Goal: Task Accomplishment & Management: Manage account settings

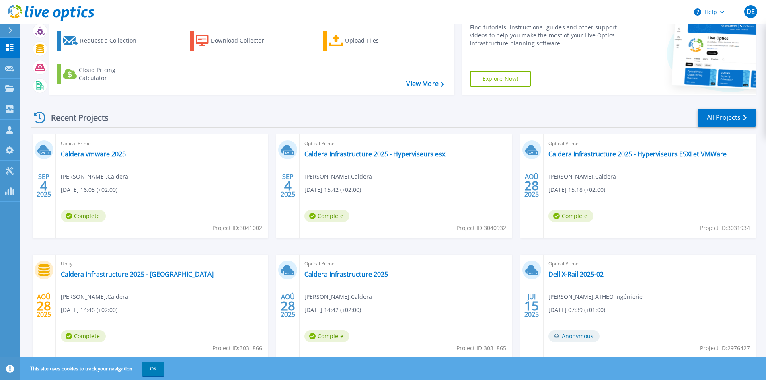
scroll to position [66, 0]
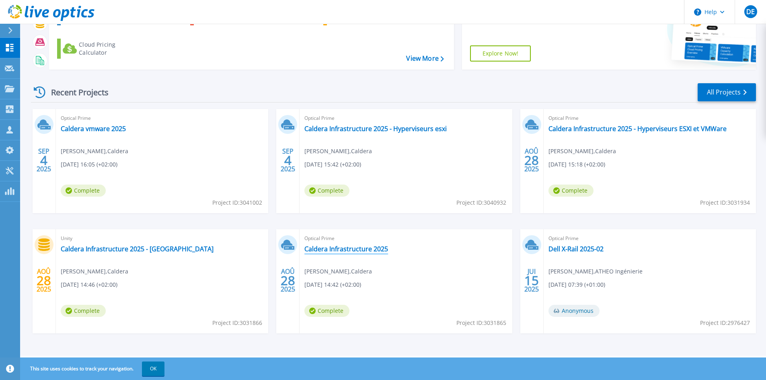
click at [343, 249] on link "Caldera Infrastructure 2025" at bounding box center [346, 249] width 84 height 8
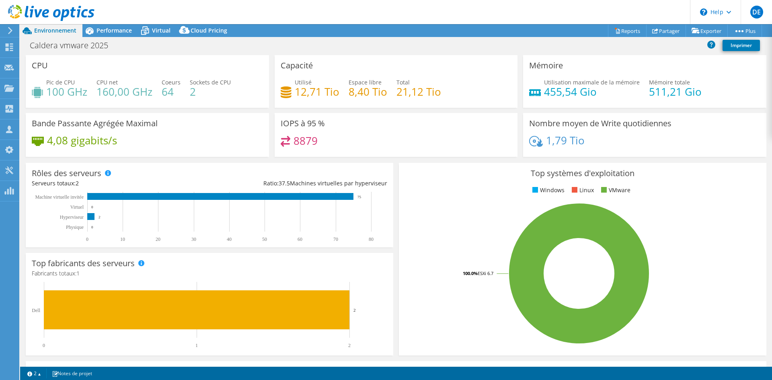
select select "USD"
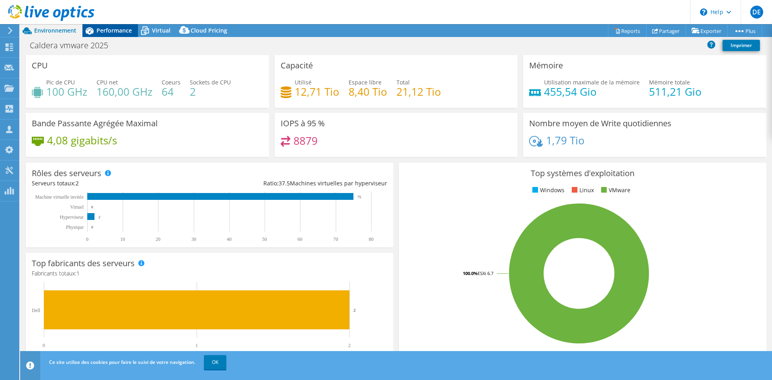
click at [127, 29] on span "Performance" at bounding box center [114, 31] width 35 height 8
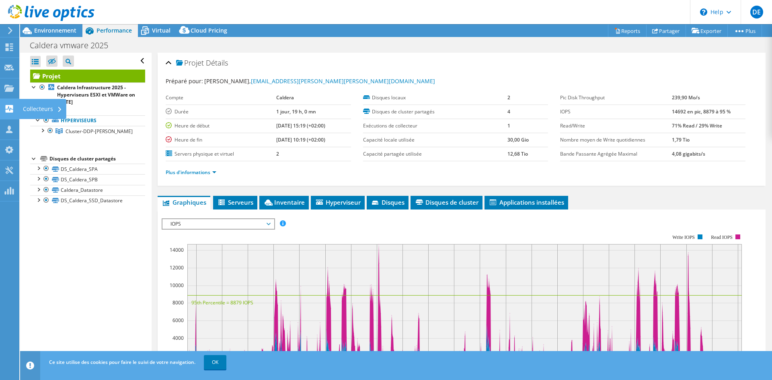
click at [12, 112] on use at bounding box center [10, 109] width 8 height 8
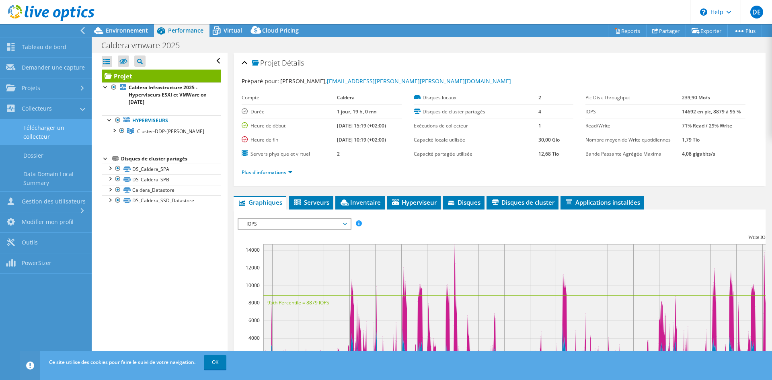
click at [56, 134] on link "Télécharger un collecteur" at bounding box center [46, 132] width 92 height 26
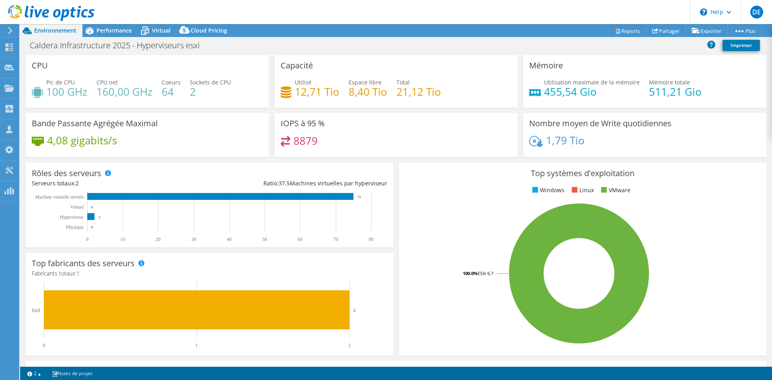
select select "USD"
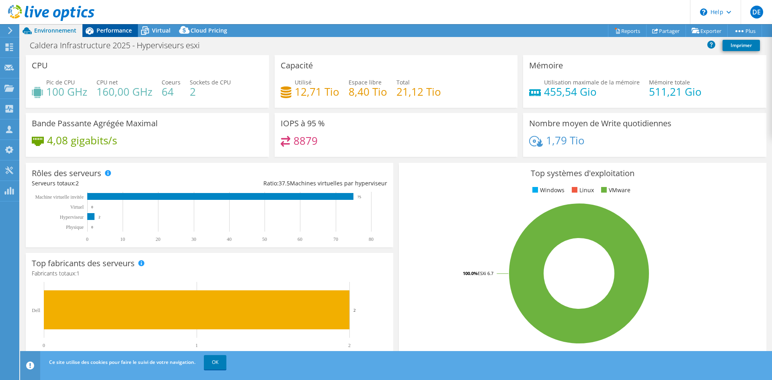
click at [107, 31] on span "Performance" at bounding box center [114, 31] width 35 height 8
select select "USD"
click at [97, 35] on div "Performance" at bounding box center [109, 30] width 55 height 13
select select "USD"
click at [97, 30] on span "Performance" at bounding box center [114, 31] width 35 height 8
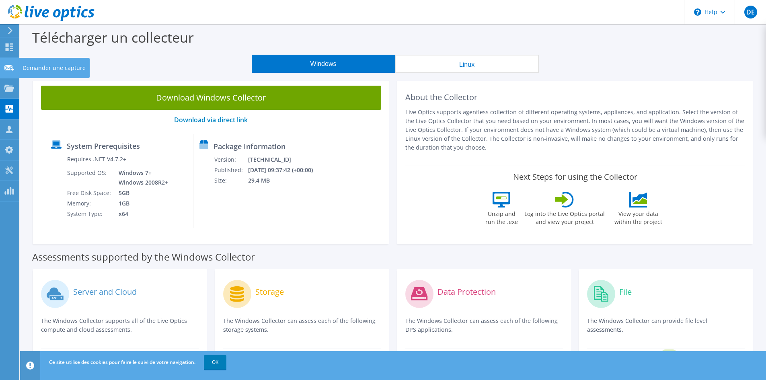
click at [12, 71] on icon at bounding box center [9, 68] width 10 height 8
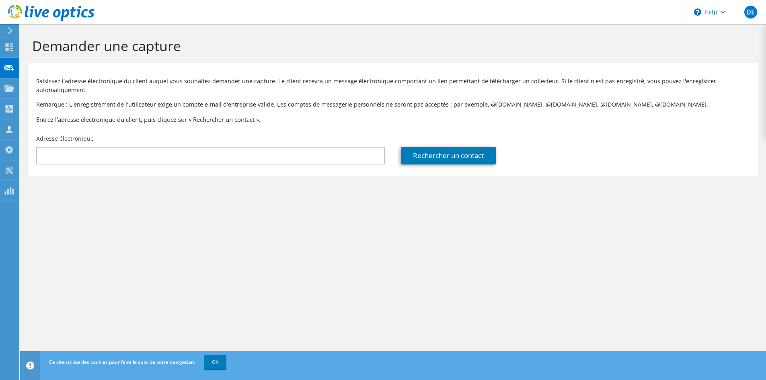
click at [14, 43] on icon at bounding box center [9, 47] width 10 height 8
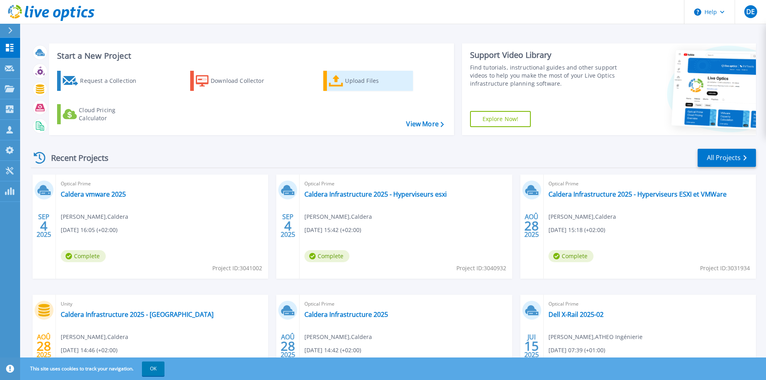
click at [350, 79] on div "Upload Files" at bounding box center [377, 81] width 64 height 16
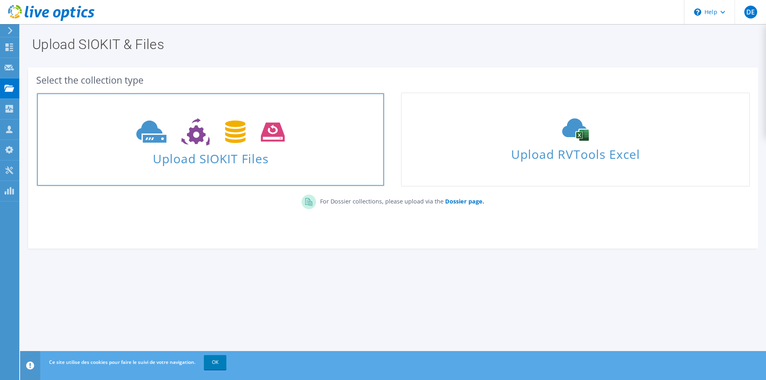
click at [257, 139] on icon at bounding box center [210, 132] width 148 height 28
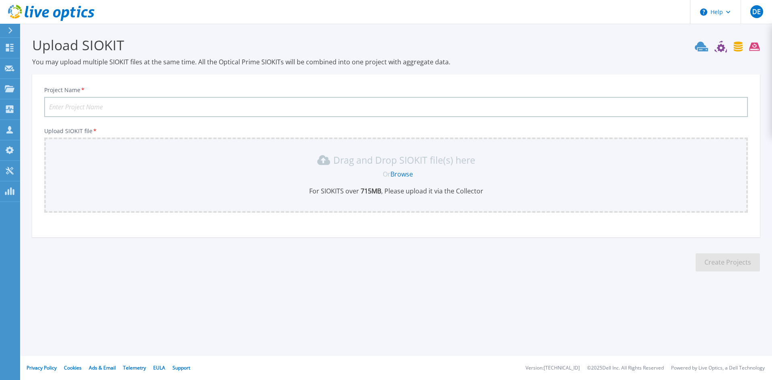
click at [194, 173] on div "Or Browse" at bounding box center [397, 174] width 691 height 9
click at [442, 179] on div "Drag and Drop SIOKIT file(s) here Or Browse For SIOKITS over 715 MB , Please up…" at bounding box center [396, 175] width 694 height 42
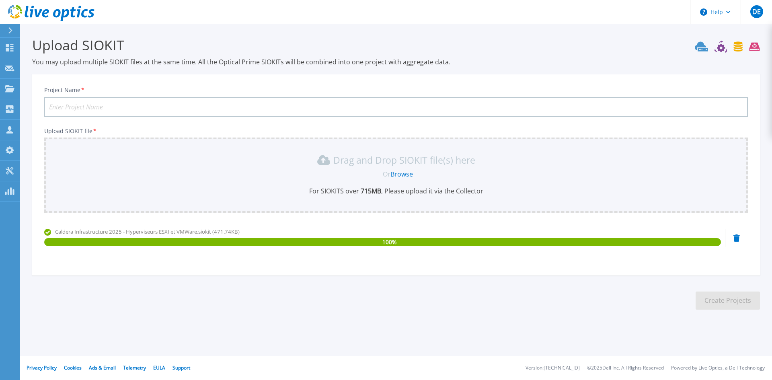
click at [154, 107] on input "Project Name *" at bounding box center [396, 107] width 704 height 20
type input "CALDERA VMWARE"
click at [728, 302] on button "Create Projects" at bounding box center [728, 301] width 64 height 18
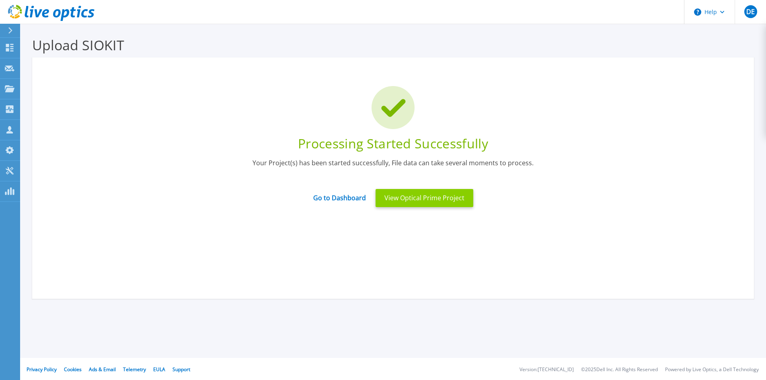
click at [399, 190] on button "View Optical Prime Project" at bounding box center [425, 198] width 98 height 18
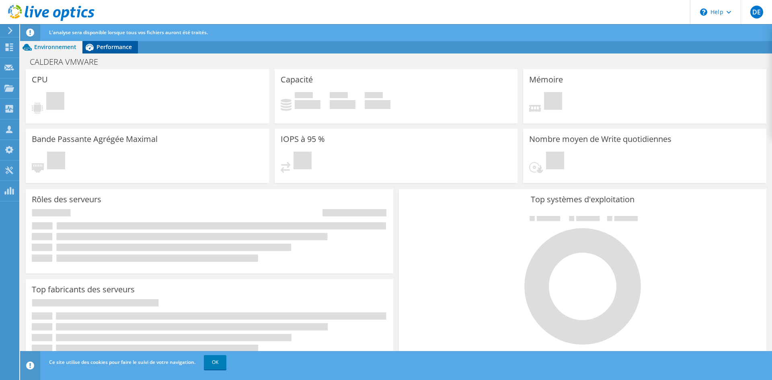
click at [111, 45] on span "Performance" at bounding box center [114, 47] width 35 height 8
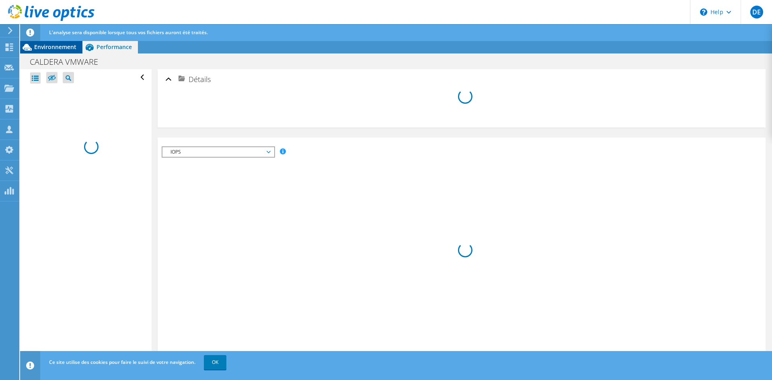
click at [68, 47] on span "Environnement" at bounding box center [55, 47] width 42 height 8
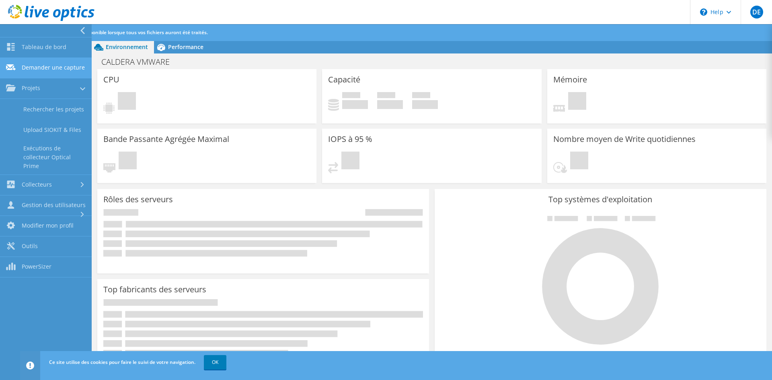
click at [9, 68] on use at bounding box center [11, 67] width 10 height 6
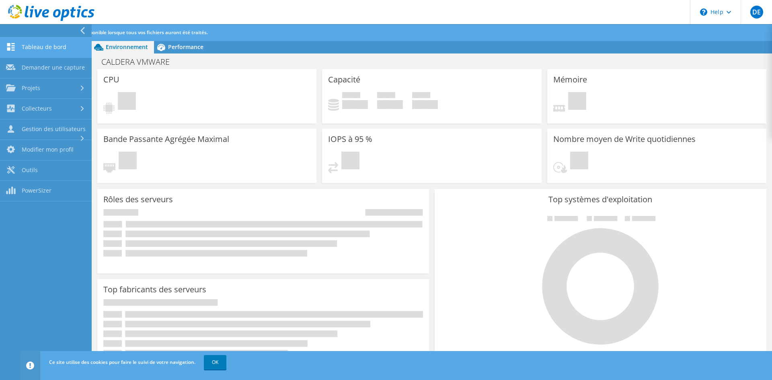
click at [18, 48] on link "Tableau de bord" at bounding box center [46, 47] width 92 height 21
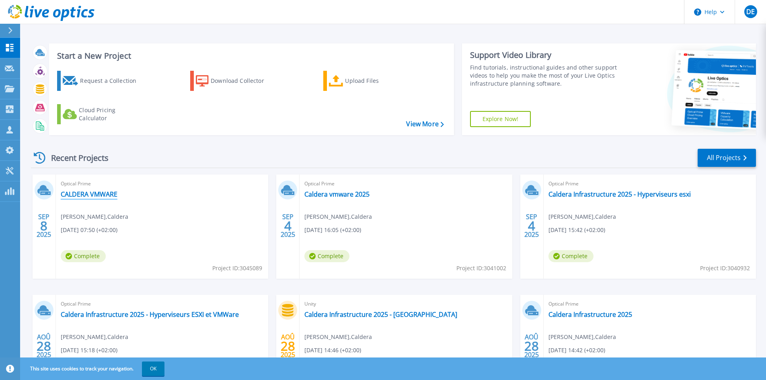
click at [107, 193] on link "CALDERA VMWARE" at bounding box center [89, 194] width 57 height 8
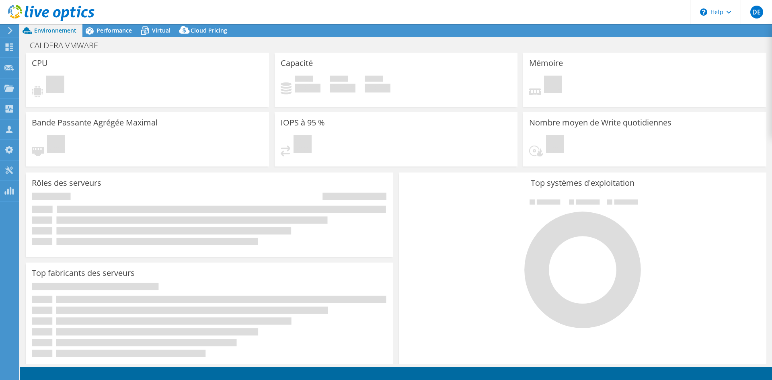
select select "USD"
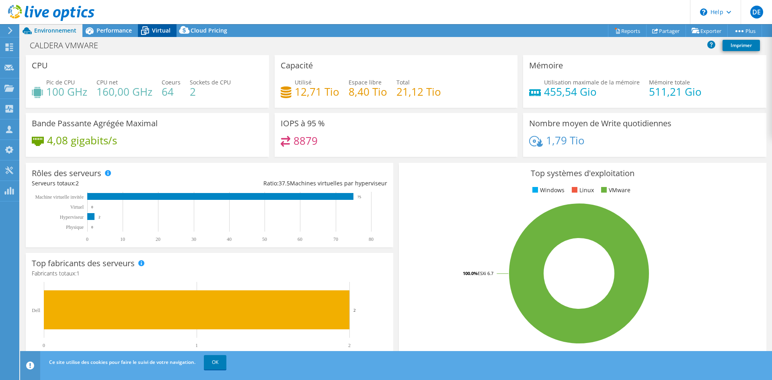
click at [156, 27] on span "Virtual" at bounding box center [161, 31] width 18 height 8
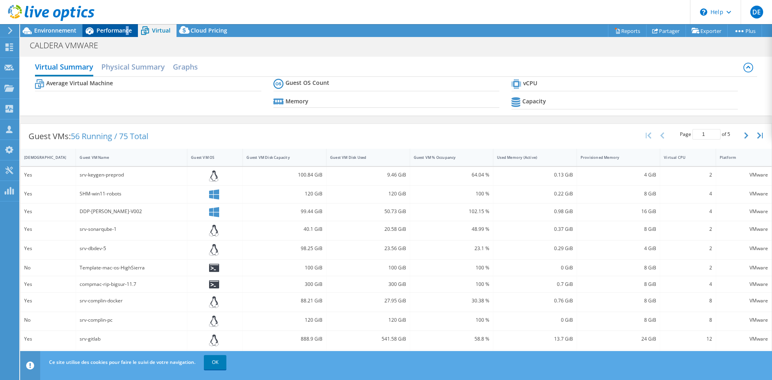
click at [127, 27] on span "Performance" at bounding box center [114, 31] width 35 height 8
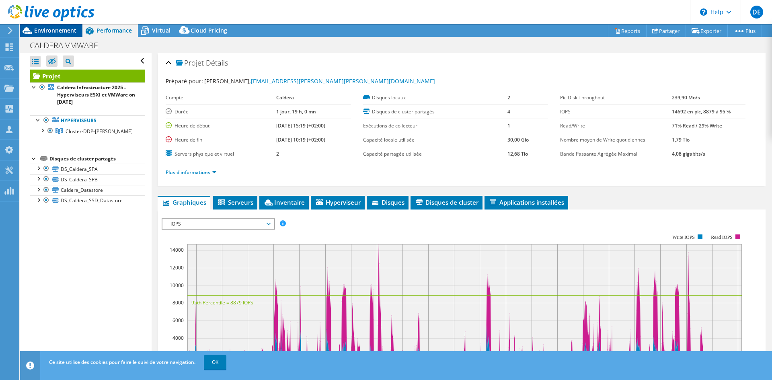
click at [62, 33] on span "Environnement" at bounding box center [55, 31] width 42 height 8
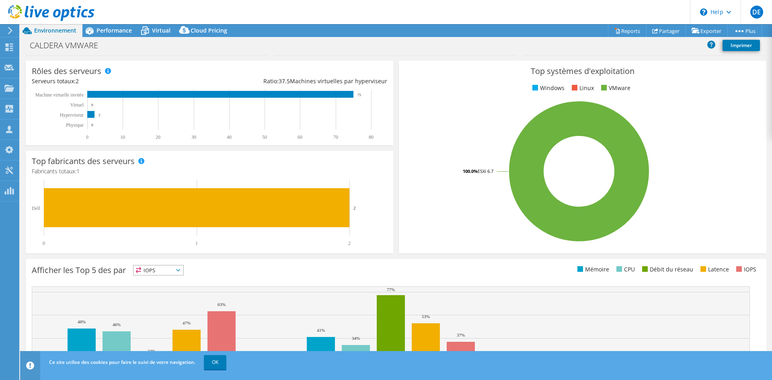
scroll to position [157, 0]
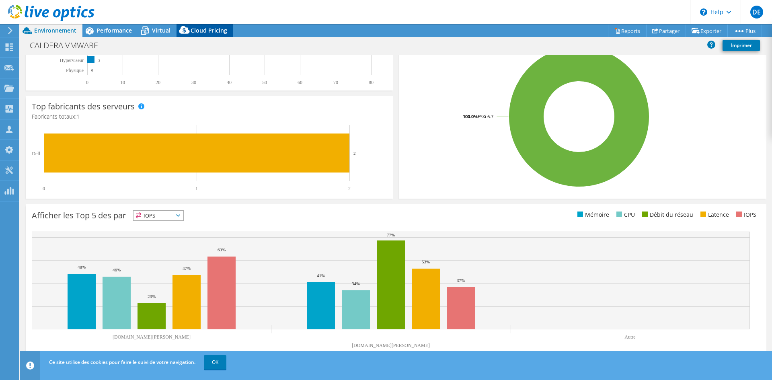
click at [199, 32] on span "Cloud Pricing" at bounding box center [209, 31] width 37 height 8
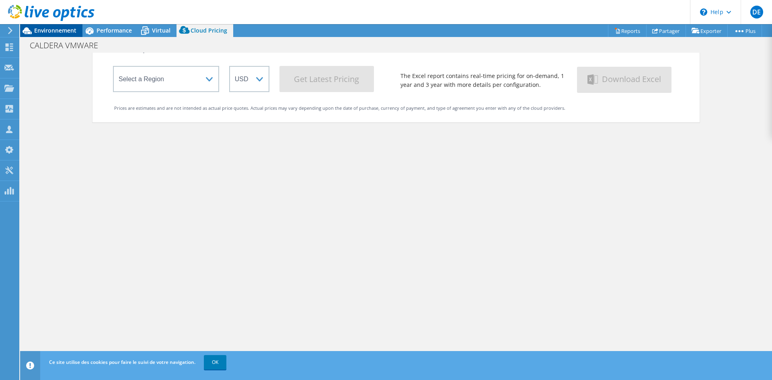
click at [72, 29] on span "Environnement" at bounding box center [55, 31] width 42 height 8
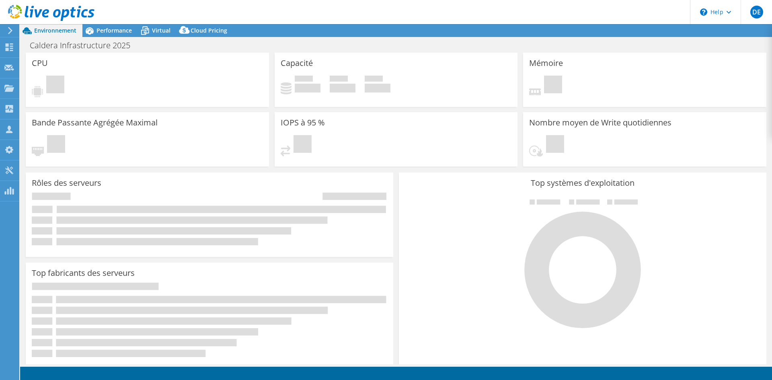
select select "USD"
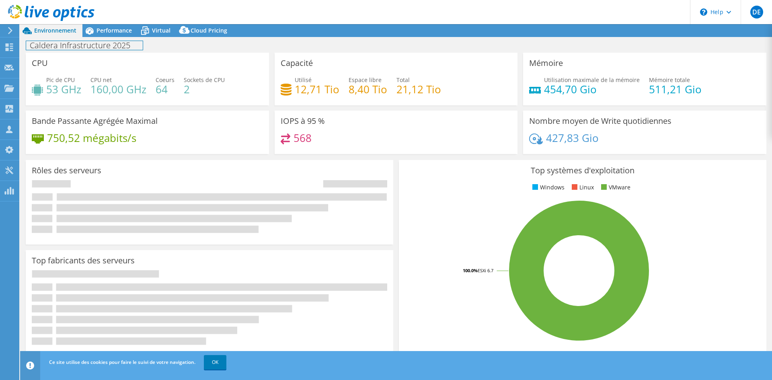
click at [117, 39] on div "Caldera Infrastructure 2025 Imprimer" at bounding box center [396, 45] width 752 height 15
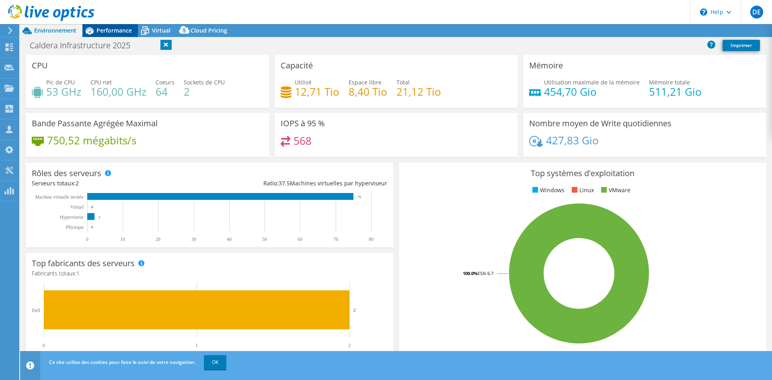
click at [115, 35] on div "Performance" at bounding box center [109, 30] width 55 height 13
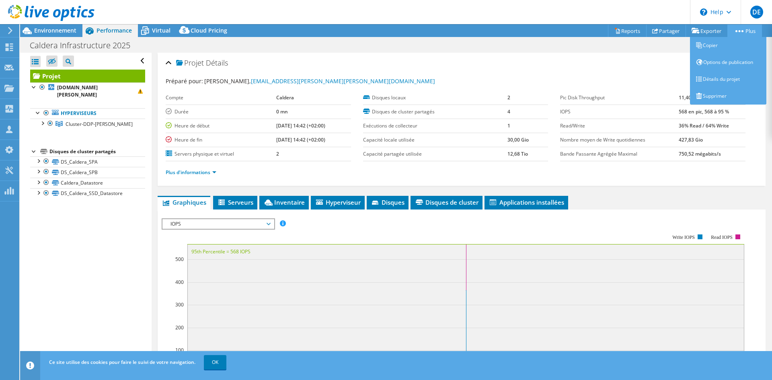
click at [758, 31] on link "Plus" at bounding box center [744, 31] width 35 height 12
click at [733, 92] on link "Supprimer" at bounding box center [728, 96] width 76 height 17
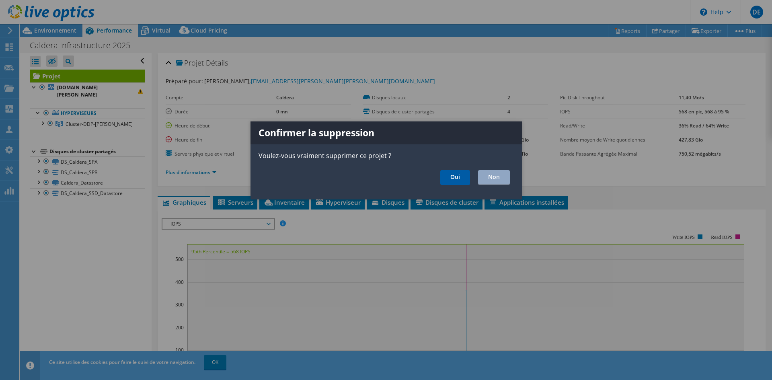
click at [460, 174] on link "Oui" at bounding box center [455, 177] width 30 height 15
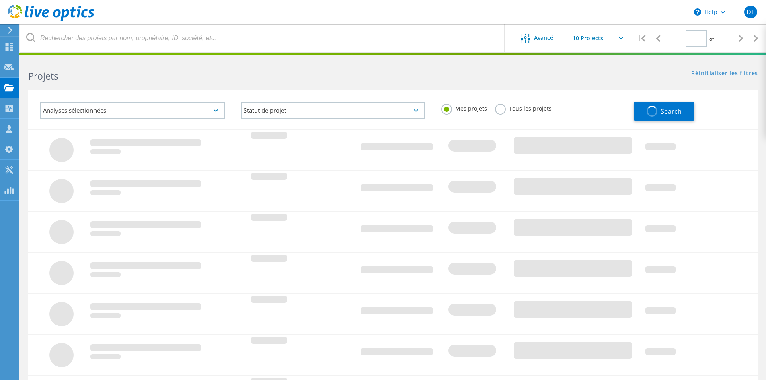
type input "1"
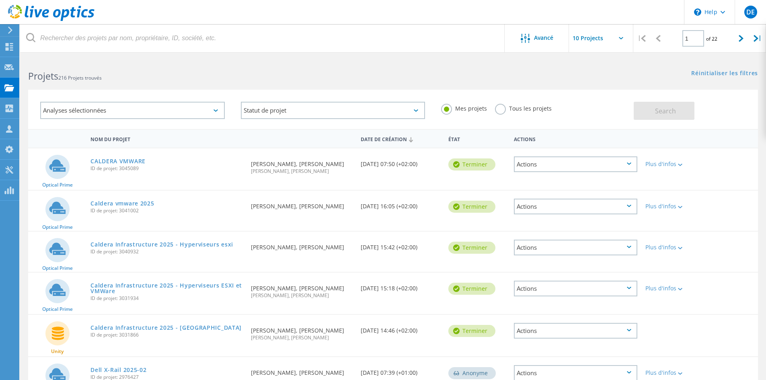
scroll to position [40, 0]
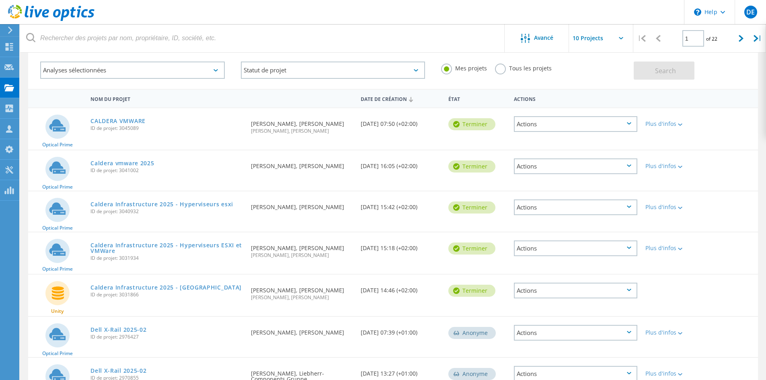
click at [117, 71] on div "Analyses sélectionnées" at bounding box center [132, 70] width 185 height 17
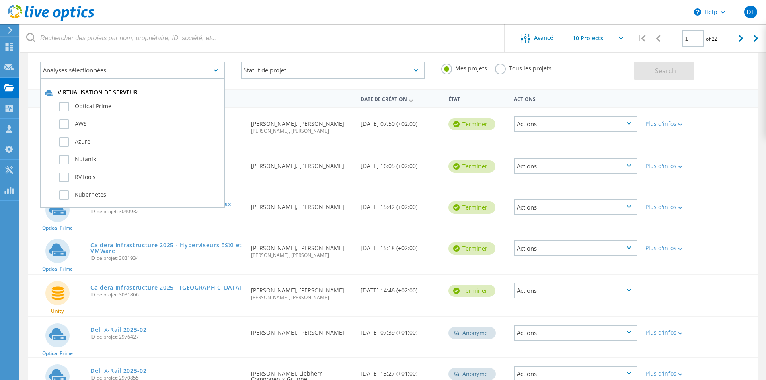
click at [119, 67] on div "Analyses sélectionnées" at bounding box center [132, 70] width 185 height 17
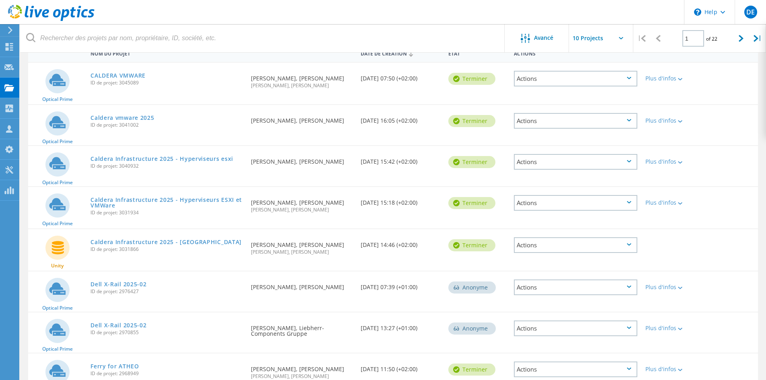
scroll to position [80, 0]
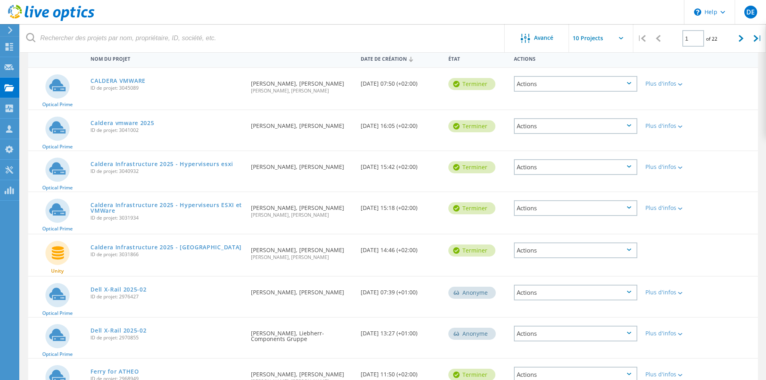
drag, startPoint x: 135, startPoint y: 119, endPoint x: 137, endPoint y: 92, distance: 27.0
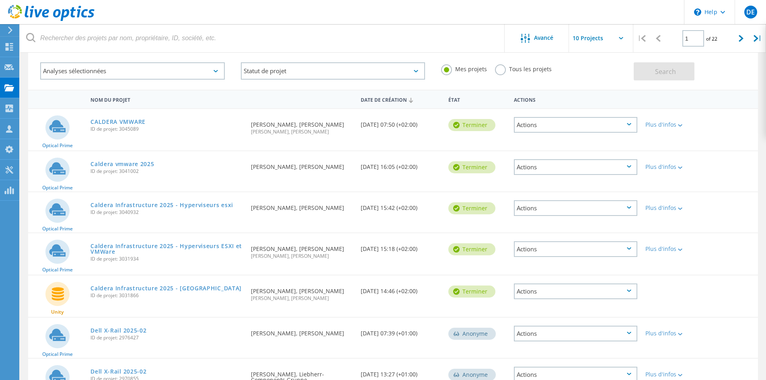
drag, startPoint x: 148, startPoint y: 135, endPoint x: 156, endPoint y: 143, distance: 11.1
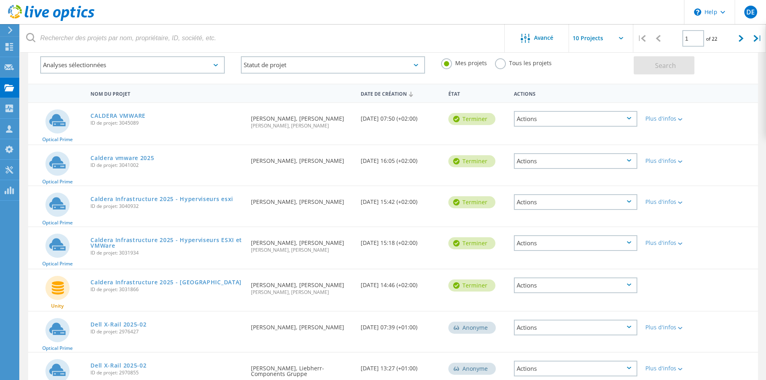
scroll to position [48, 0]
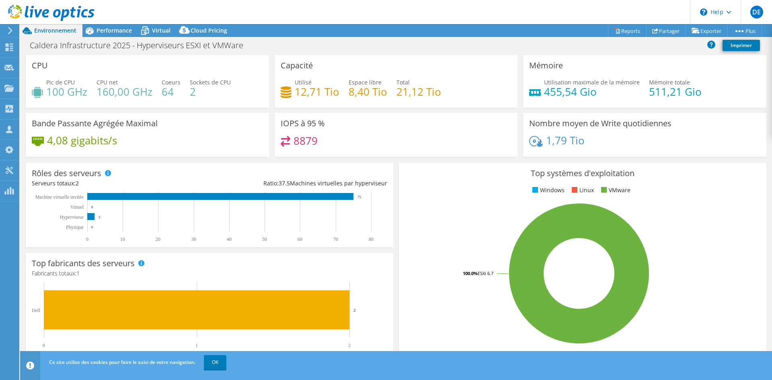
select select "USD"
click at [156, 27] on span "Virtual" at bounding box center [161, 31] width 18 height 8
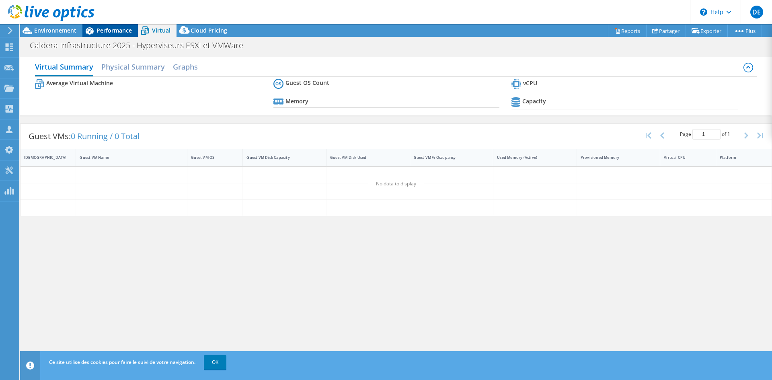
click at [130, 31] on span "Performance" at bounding box center [114, 31] width 35 height 8
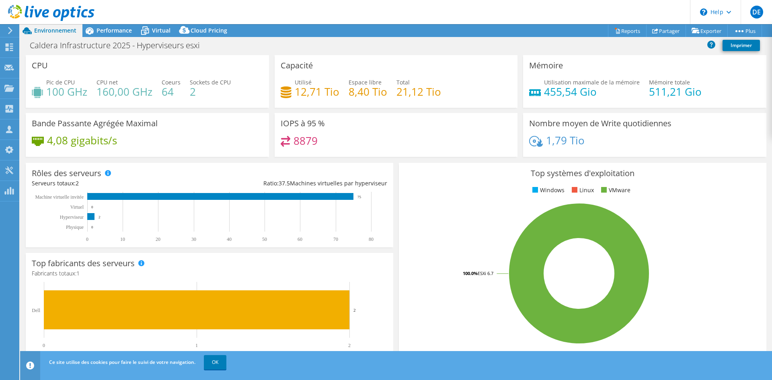
select select "USD"
click at [101, 31] on span "Performance" at bounding box center [114, 31] width 35 height 8
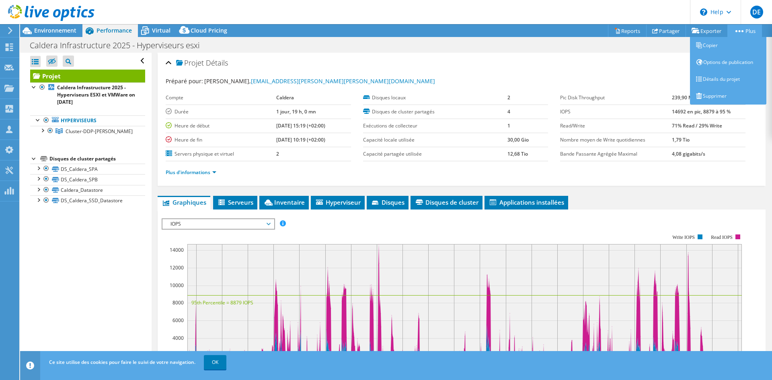
click at [758, 29] on link "Plus" at bounding box center [744, 31] width 35 height 12
click at [735, 101] on link "Supprimer" at bounding box center [728, 96] width 76 height 17
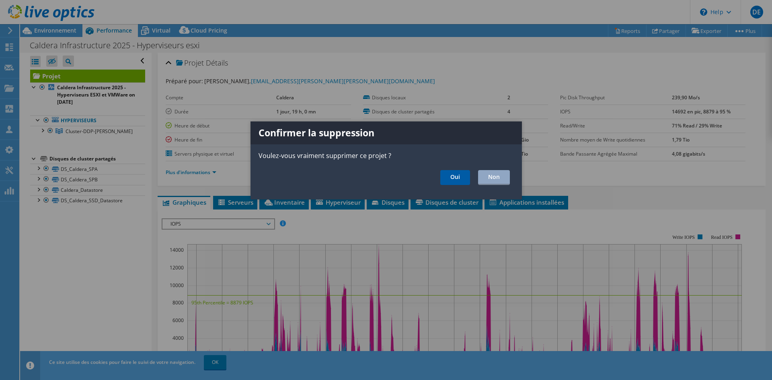
click at [453, 177] on link "Oui" at bounding box center [455, 177] width 30 height 15
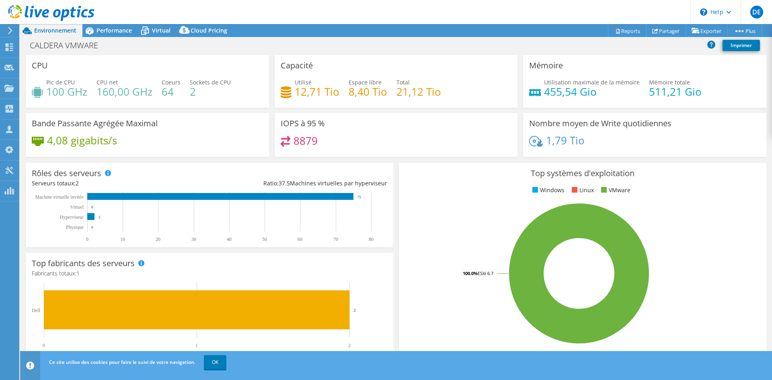
select select "USD"
click at [109, 27] on span "Performance" at bounding box center [114, 31] width 35 height 8
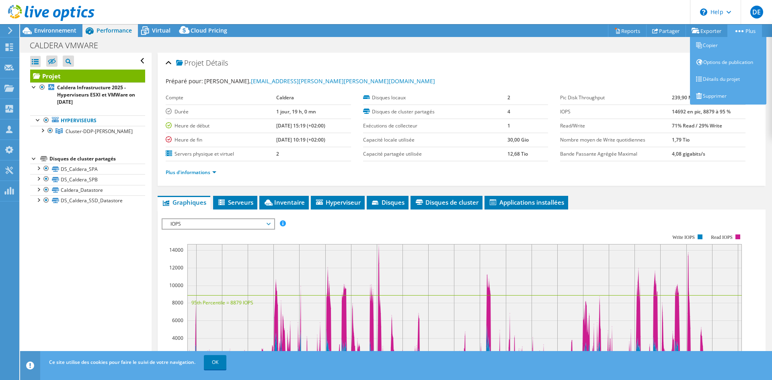
click at [745, 27] on link "Plus" at bounding box center [744, 31] width 35 height 12
click at [725, 90] on link "Supprimer" at bounding box center [728, 96] width 76 height 17
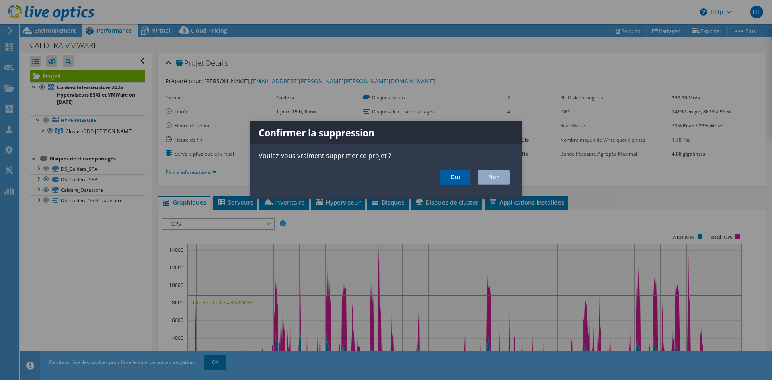
click at [463, 179] on link "Oui" at bounding box center [455, 177] width 30 height 15
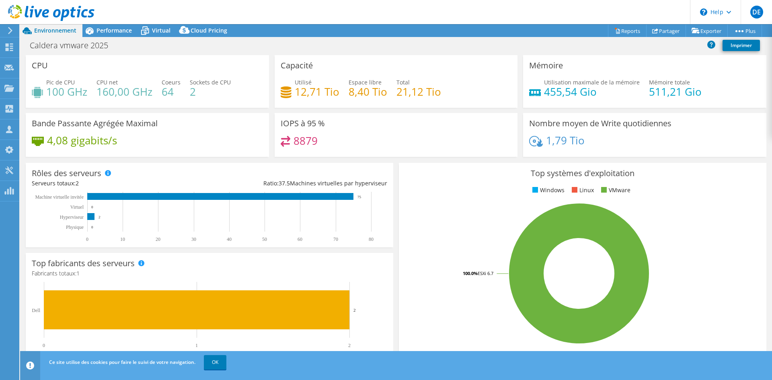
select select "USD"
click at [115, 34] on div "Performance" at bounding box center [109, 30] width 55 height 13
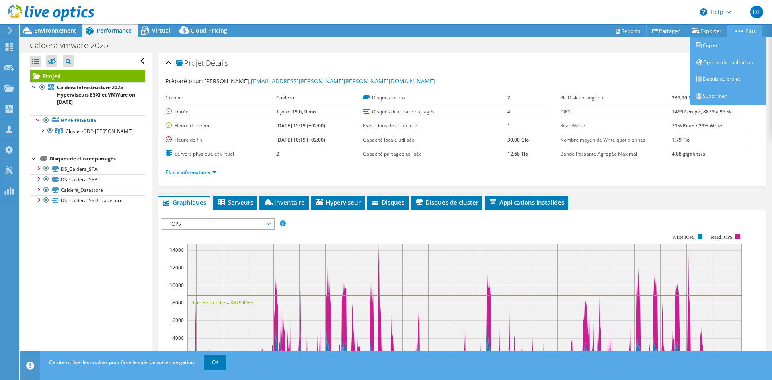
click at [743, 28] on link "Plus" at bounding box center [744, 31] width 35 height 12
click at [719, 91] on link "Supprimer" at bounding box center [728, 96] width 76 height 17
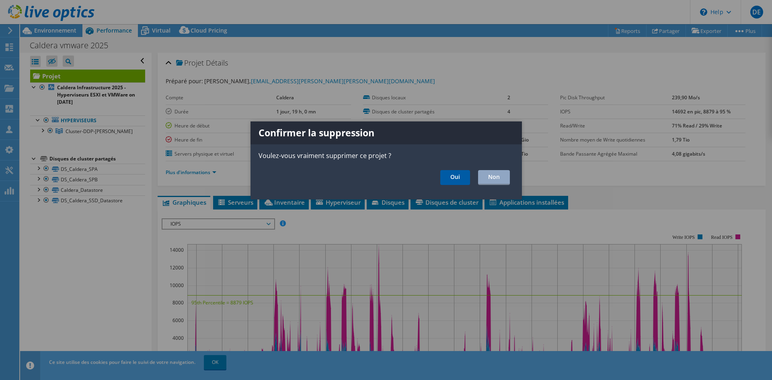
click at [454, 171] on link "Oui" at bounding box center [455, 177] width 30 height 15
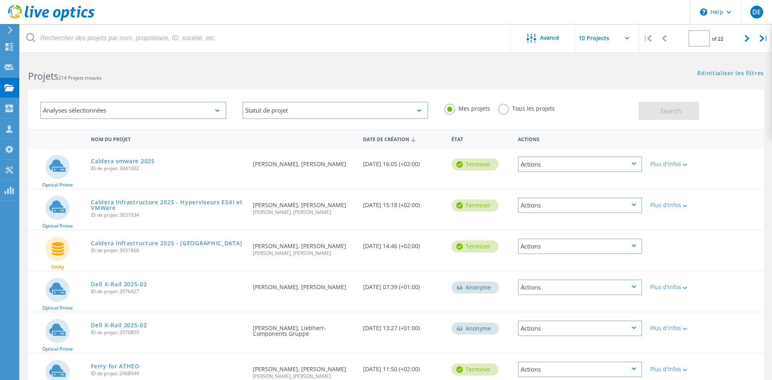
type input "1"
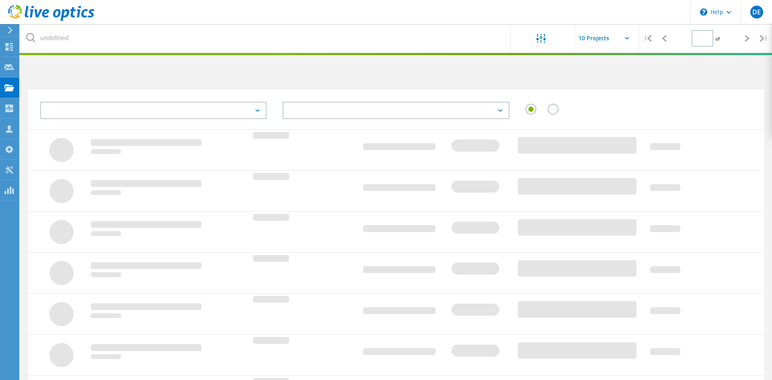
type input "1"
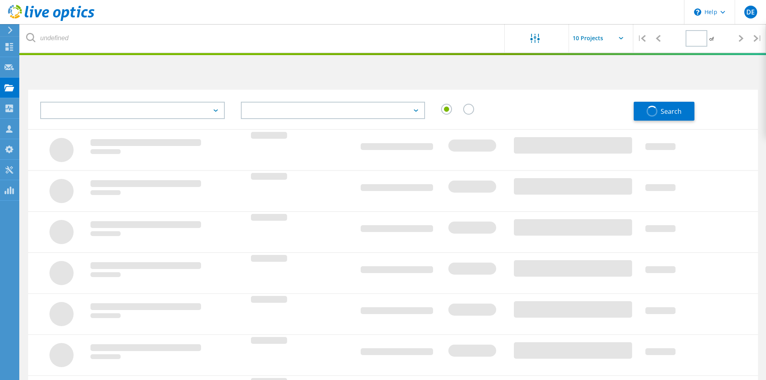
type input "1"
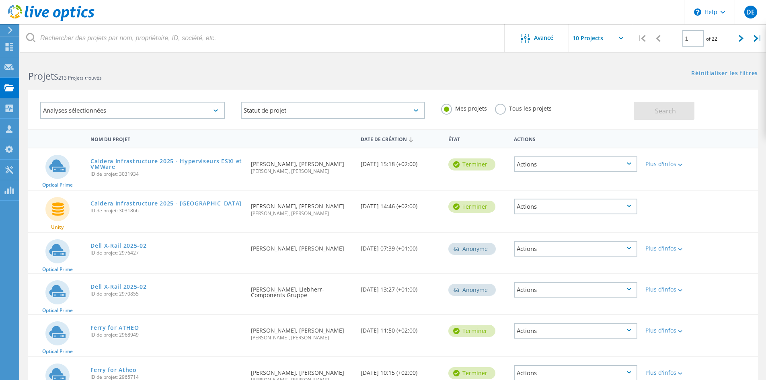
click at [212, 201] on link "Caldera Infrastructure 2025 - [GEOGRAPHIC_DATA]" at bounding box center [165, 204] width 151 height 6
